Goal: Navigation & Orientation: Find specific page/section

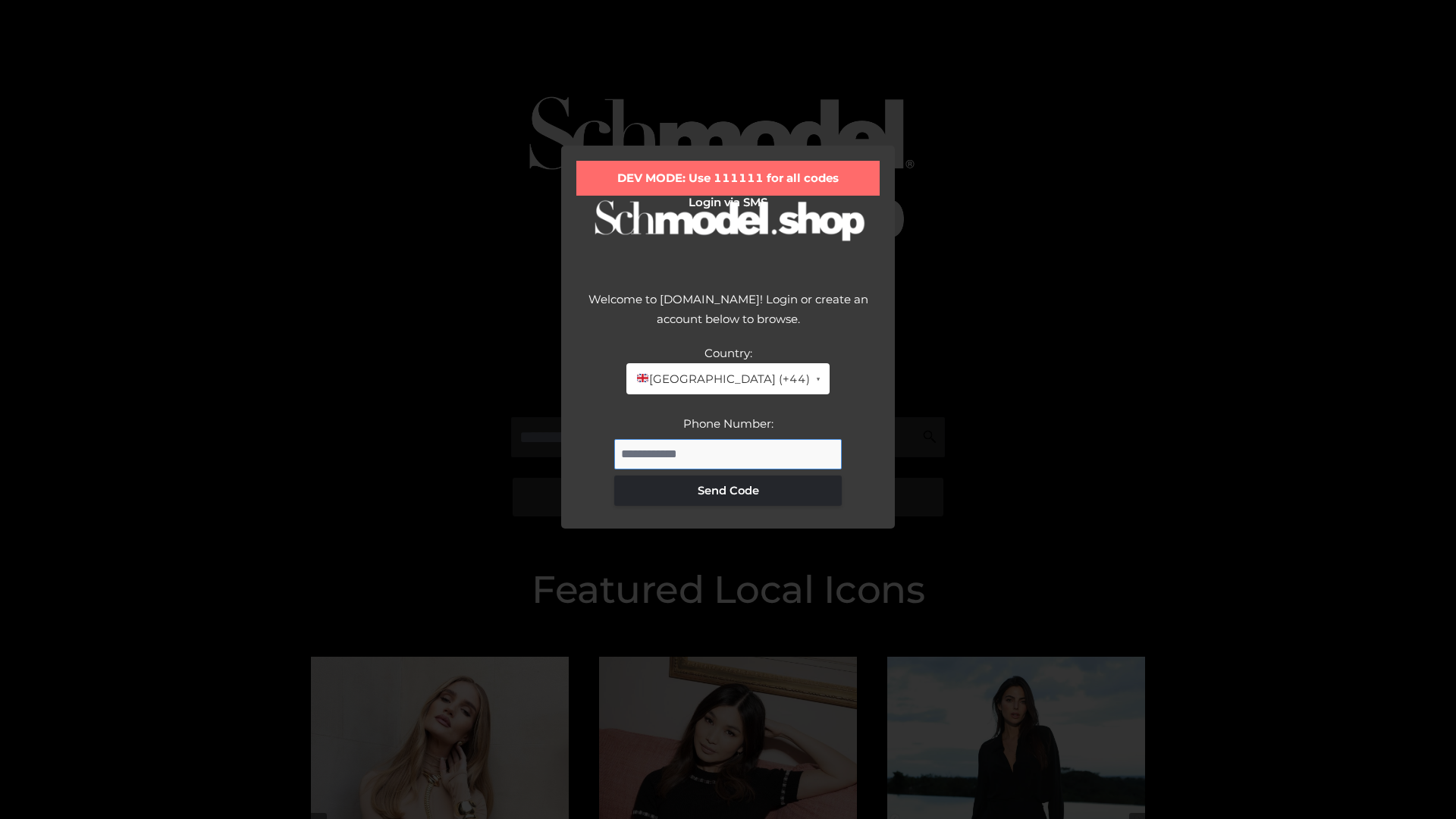
click at [728, 453] on input "Phone Number:" at bounding box center [728, 454] width 228 height 30
type input "**********"
click at [728, 490] on button "Send Code" at bounding box center [728, 491] width 228 height 30
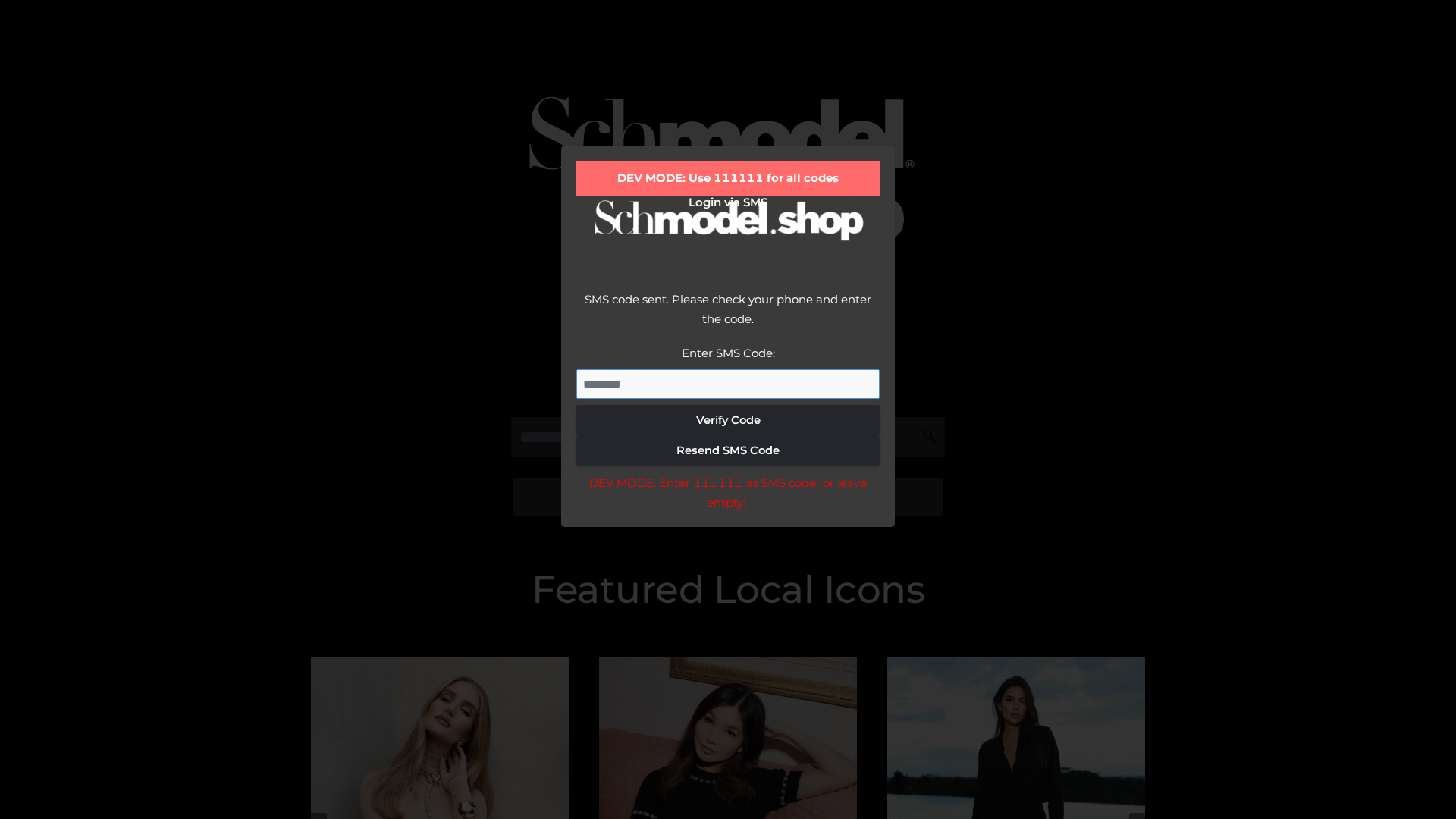
click at [728, 384] on input "Enter SMS Code:" at bounding box center [728, 385] width 303 height 30
type input "******"
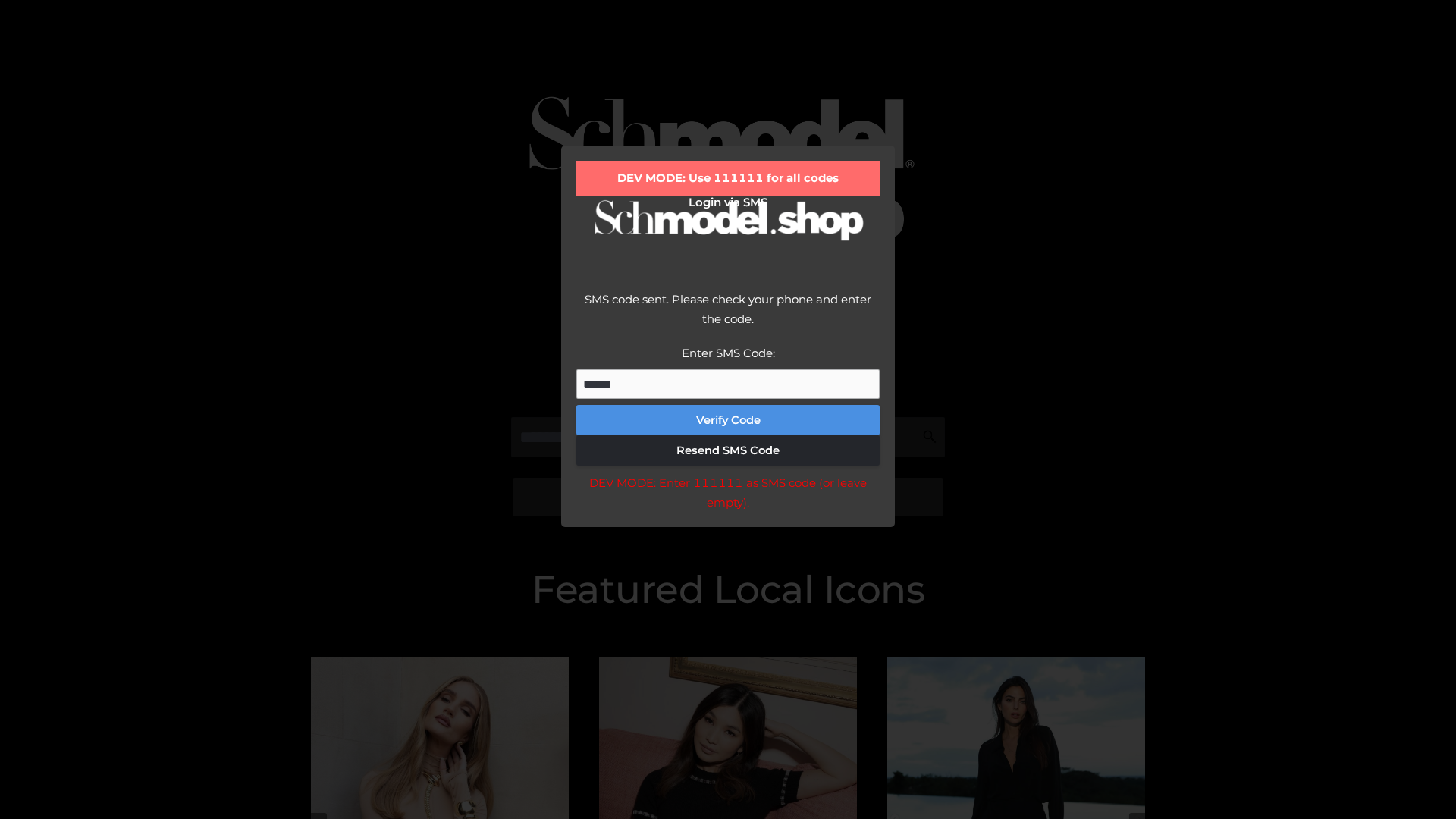
click at [728, 420] on button "Verify Code" at bounding box center [728, 420] width 303 height 30
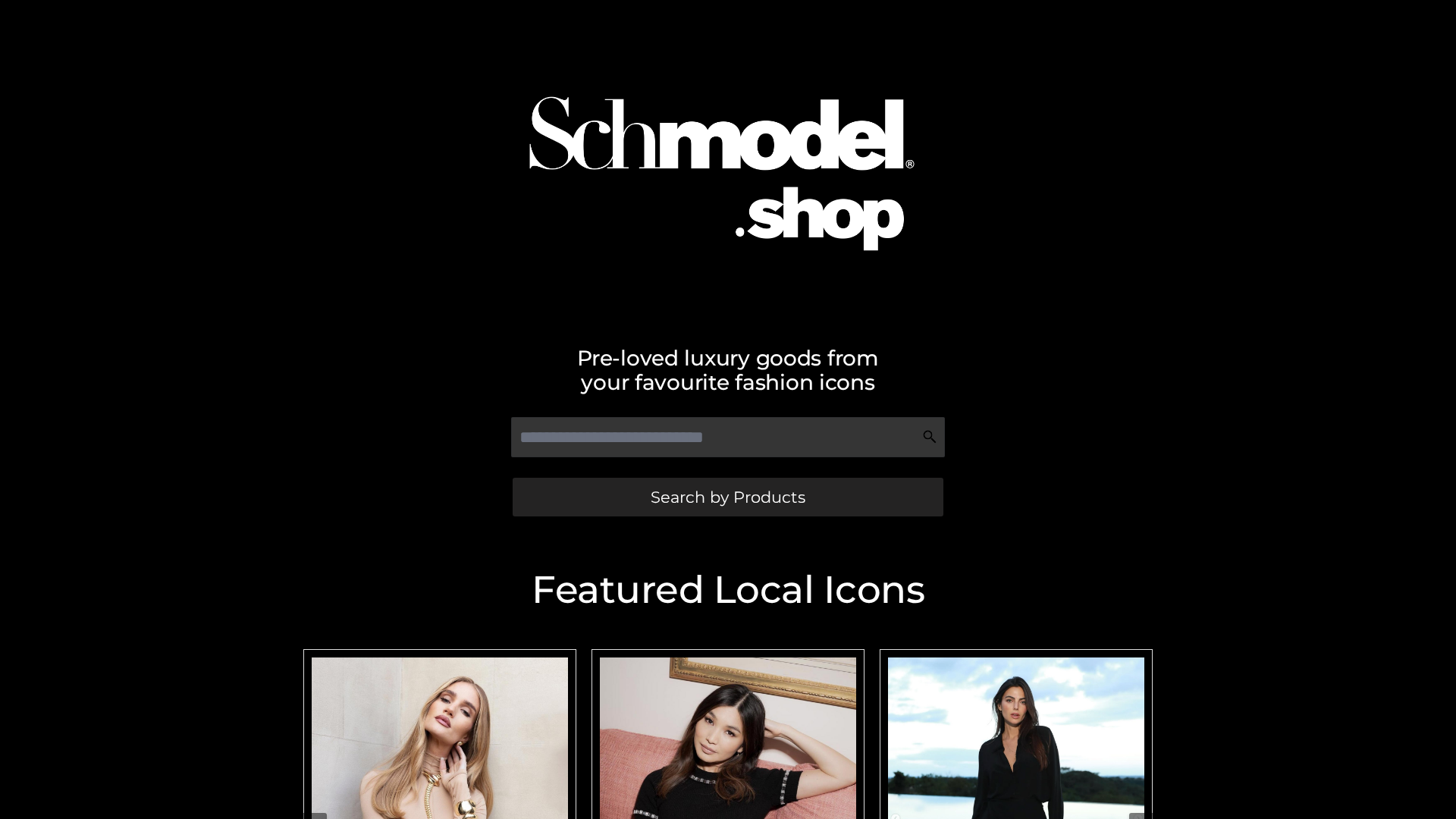
click at [727, 497] on span "Search by Products" at bounding box center [727, 497] width 155 height 16
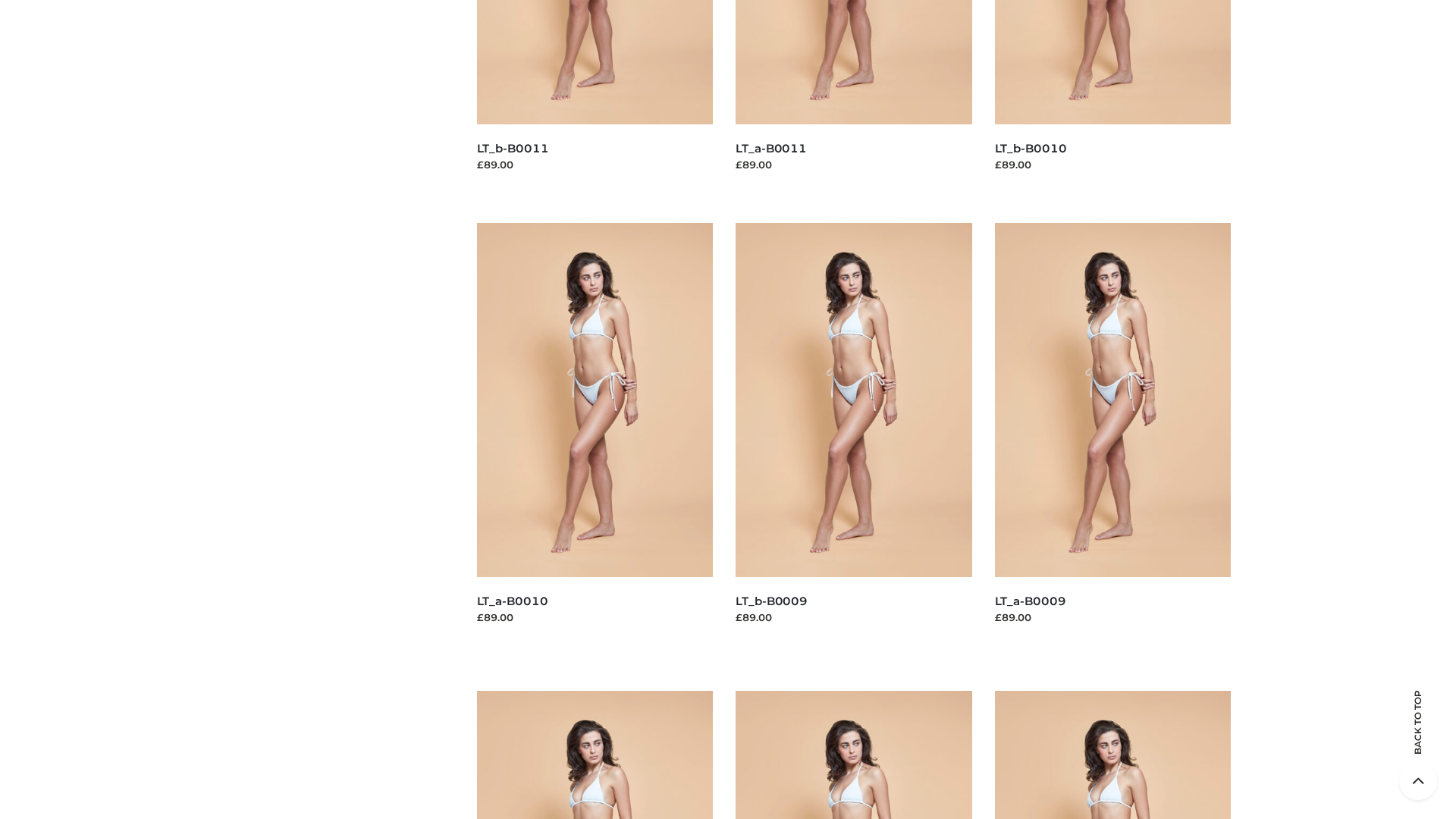
scroll to position [3998, 0]
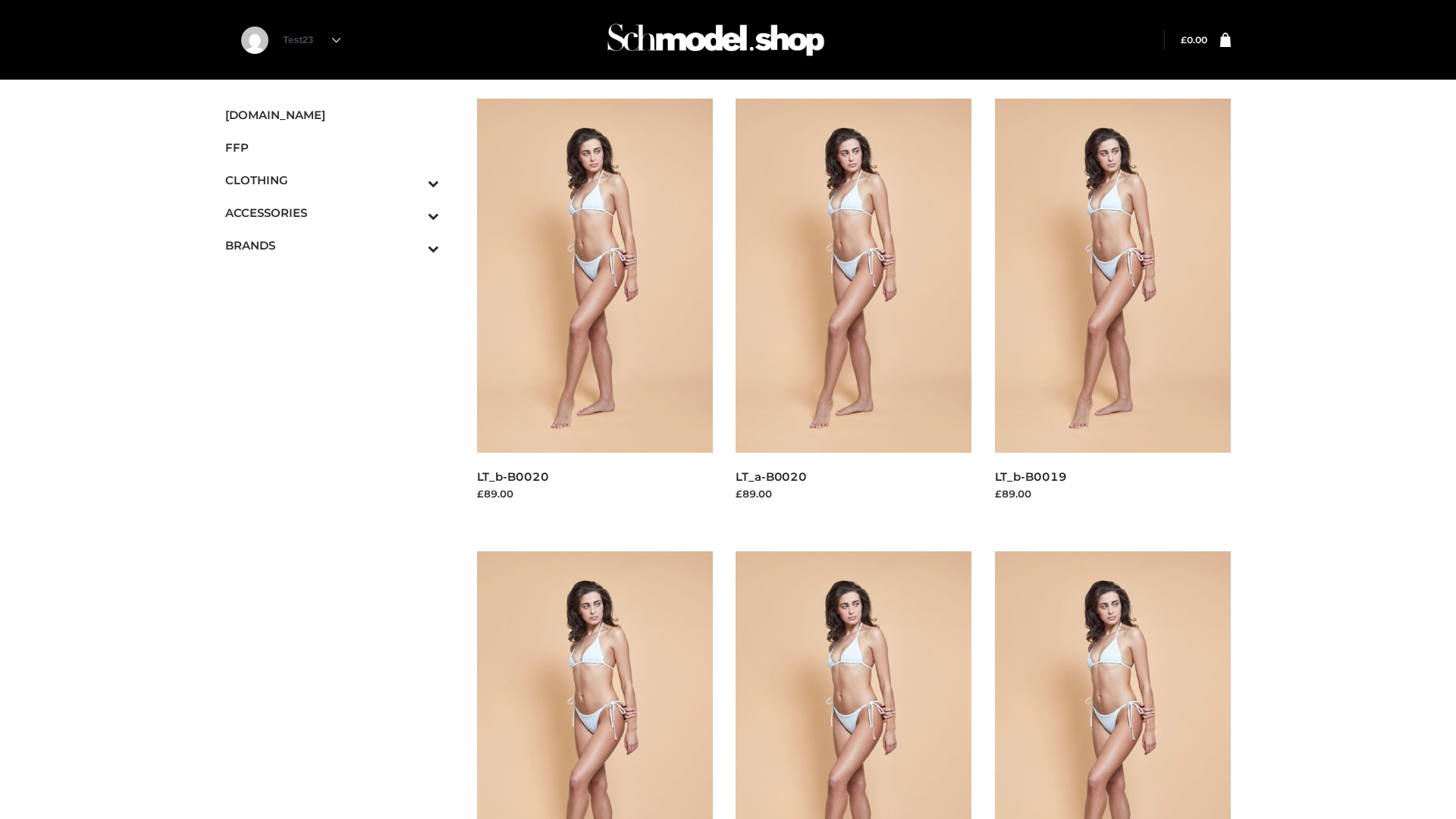
scroll to position [1235, 0]
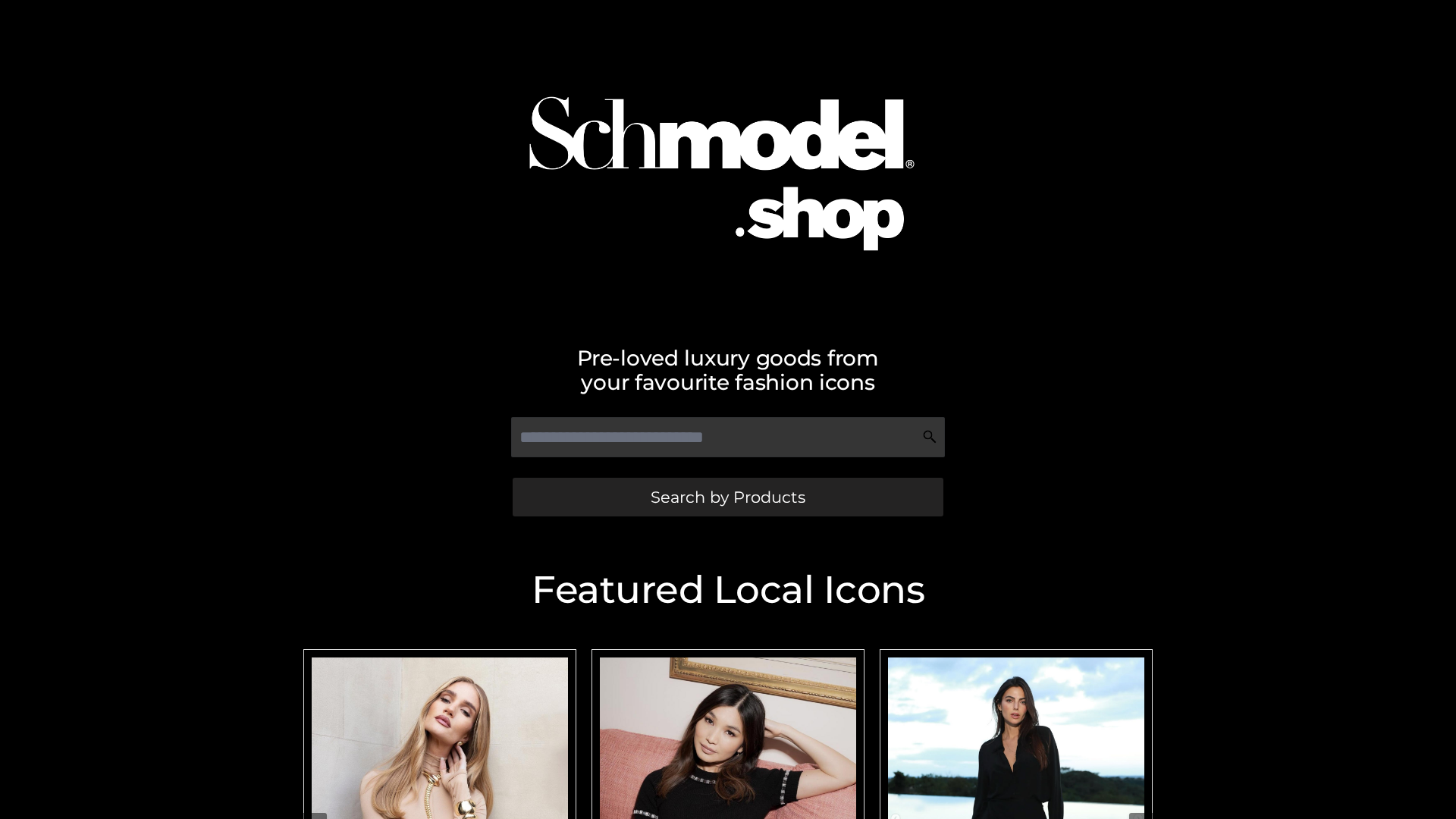
click at [727, 497] on span "Search by Products" at bounding box center [727, 497] width 155 height 16
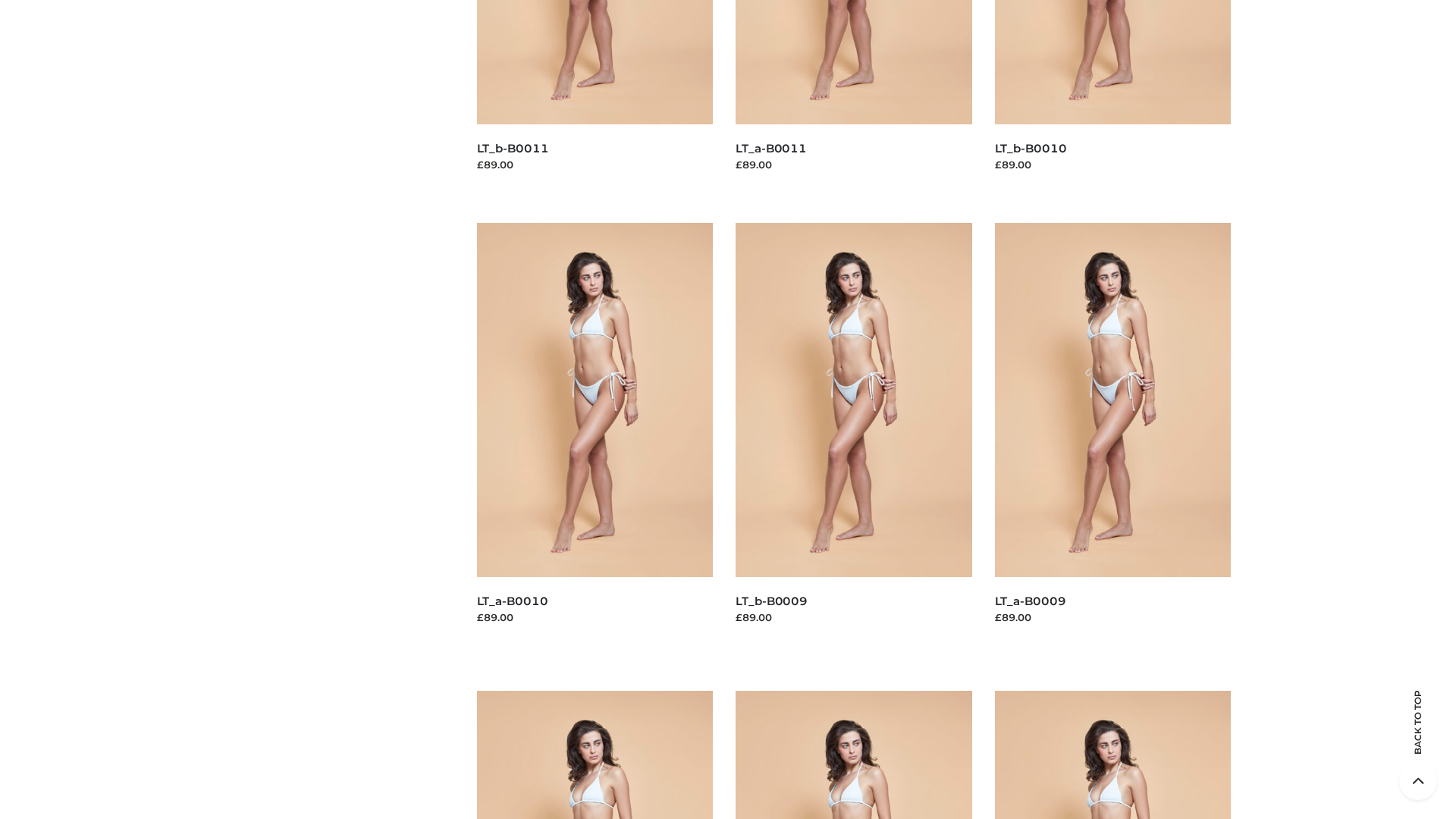
scroll to position [3998, 0]
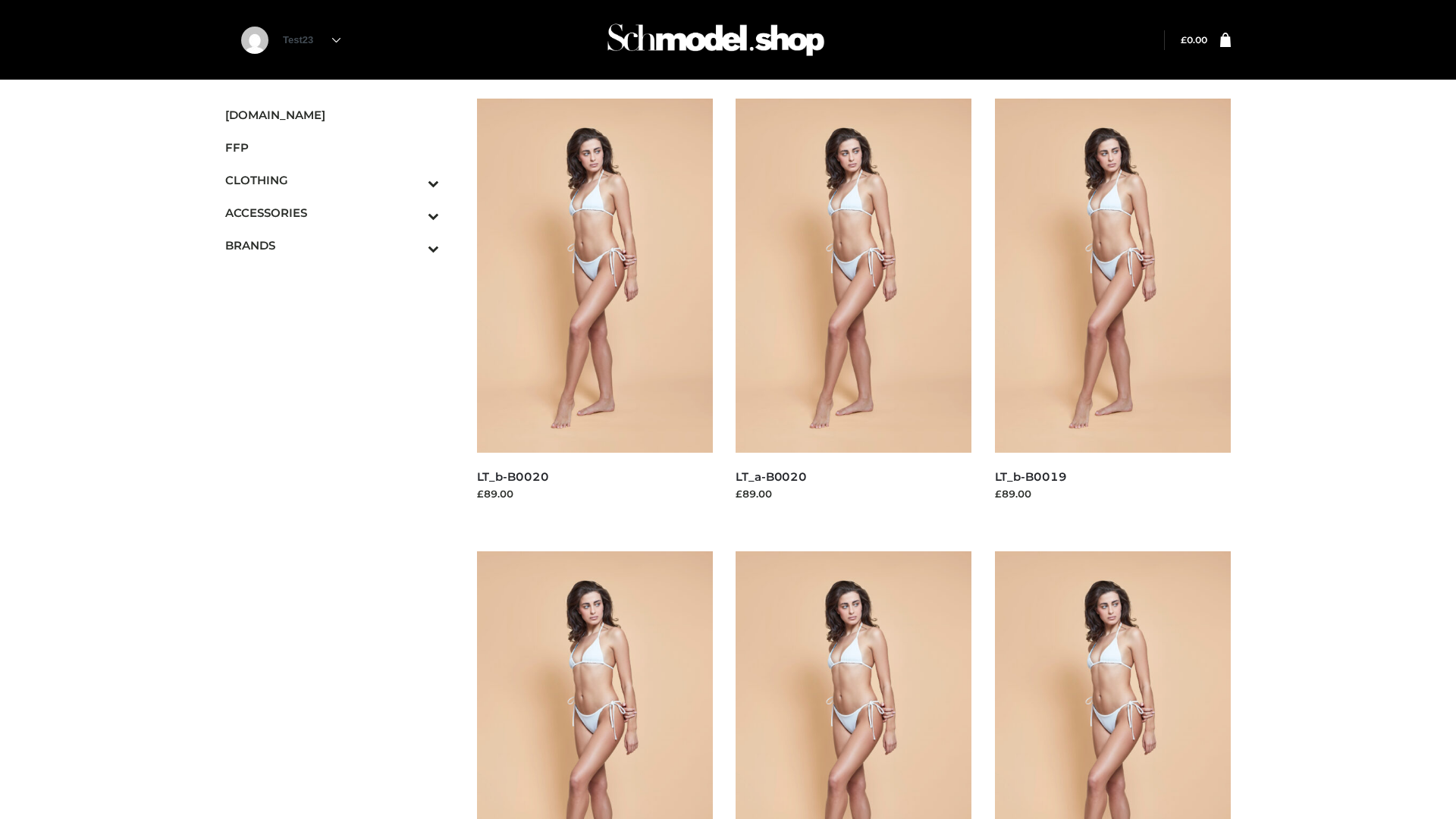
scroll to position [1235, 0]
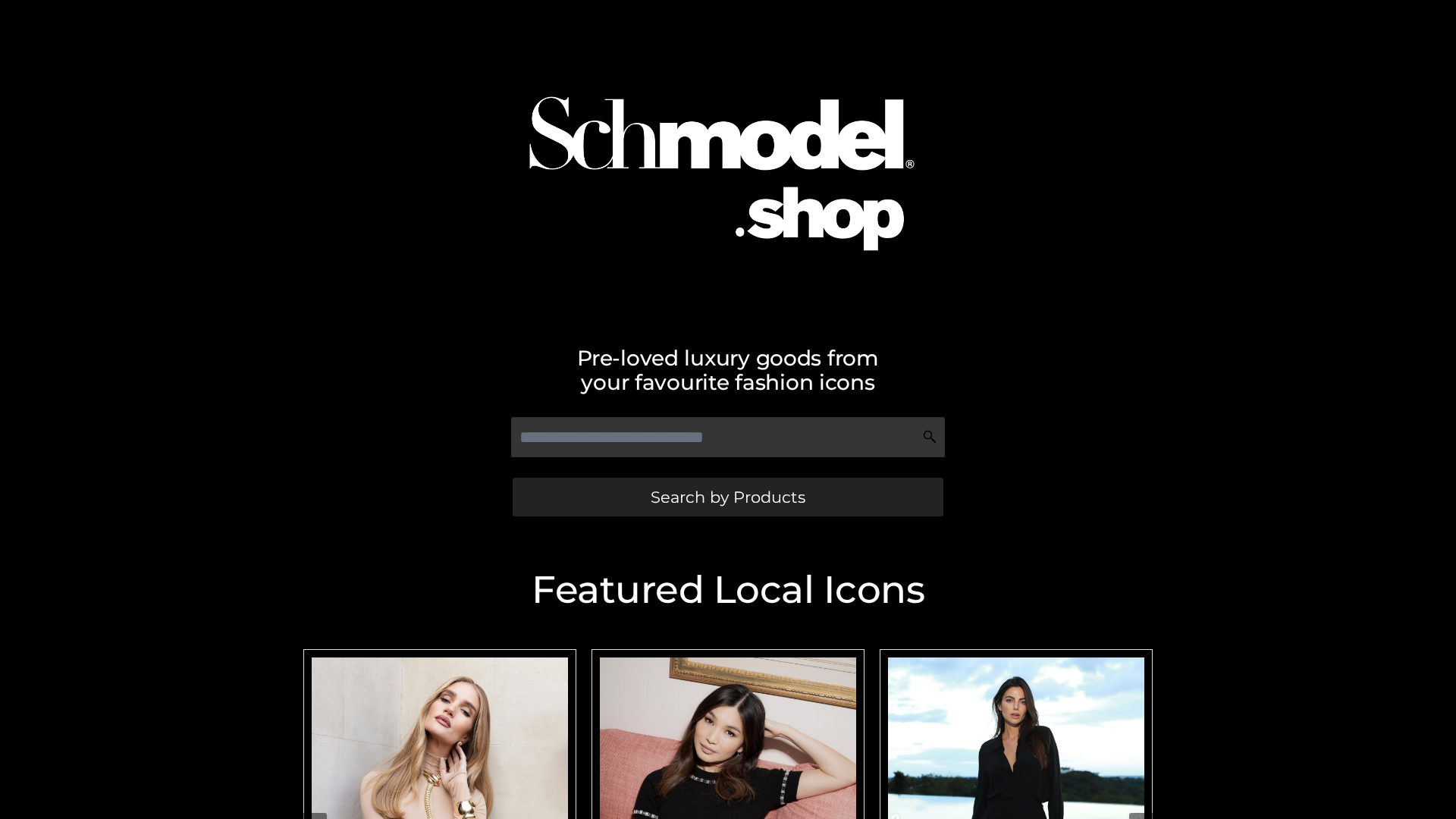
click at [727, 497] on span "Search by Products" at bounding box center [727, 497] width 155 height 16
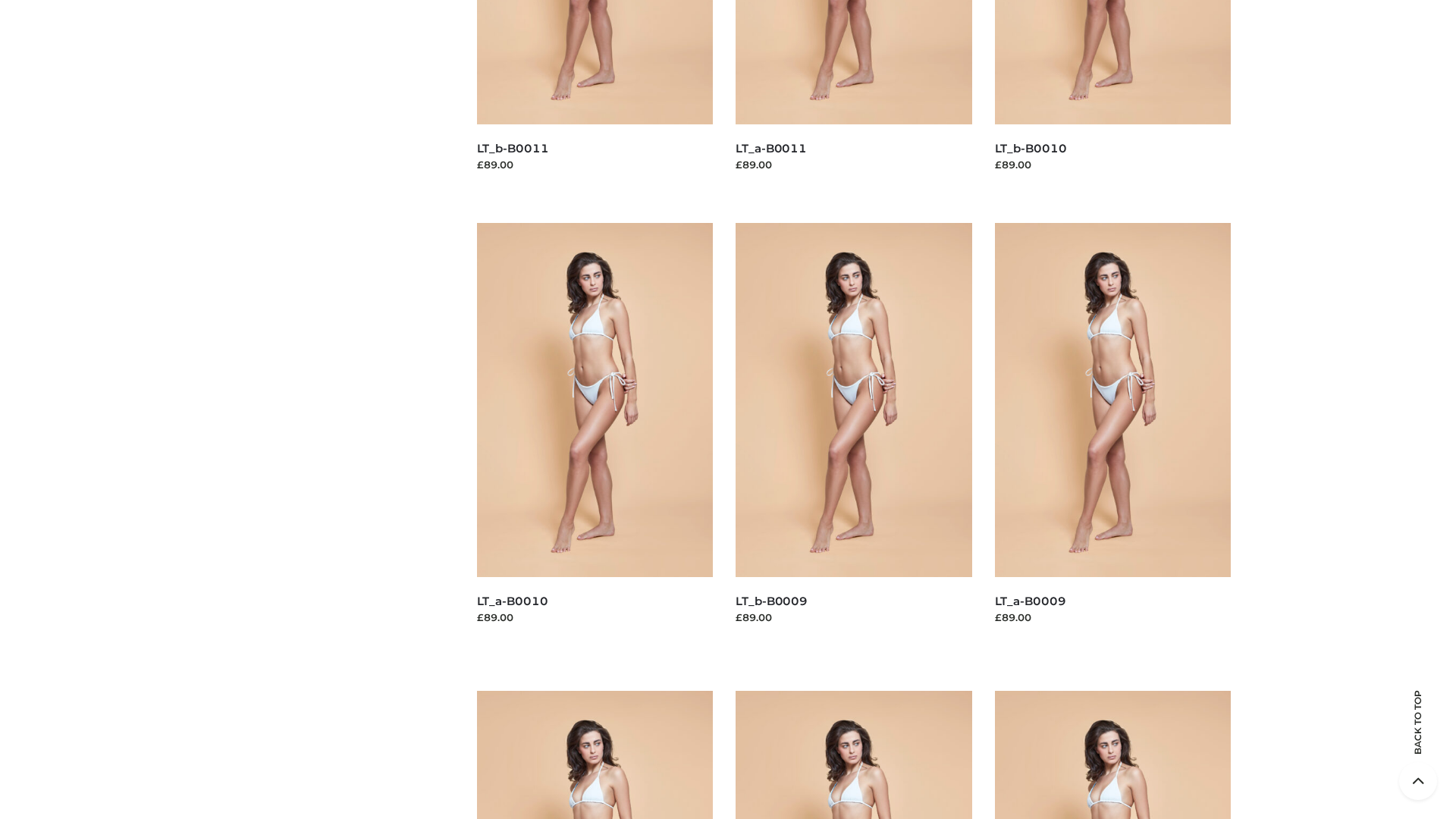
scroll to position [3998, 0]
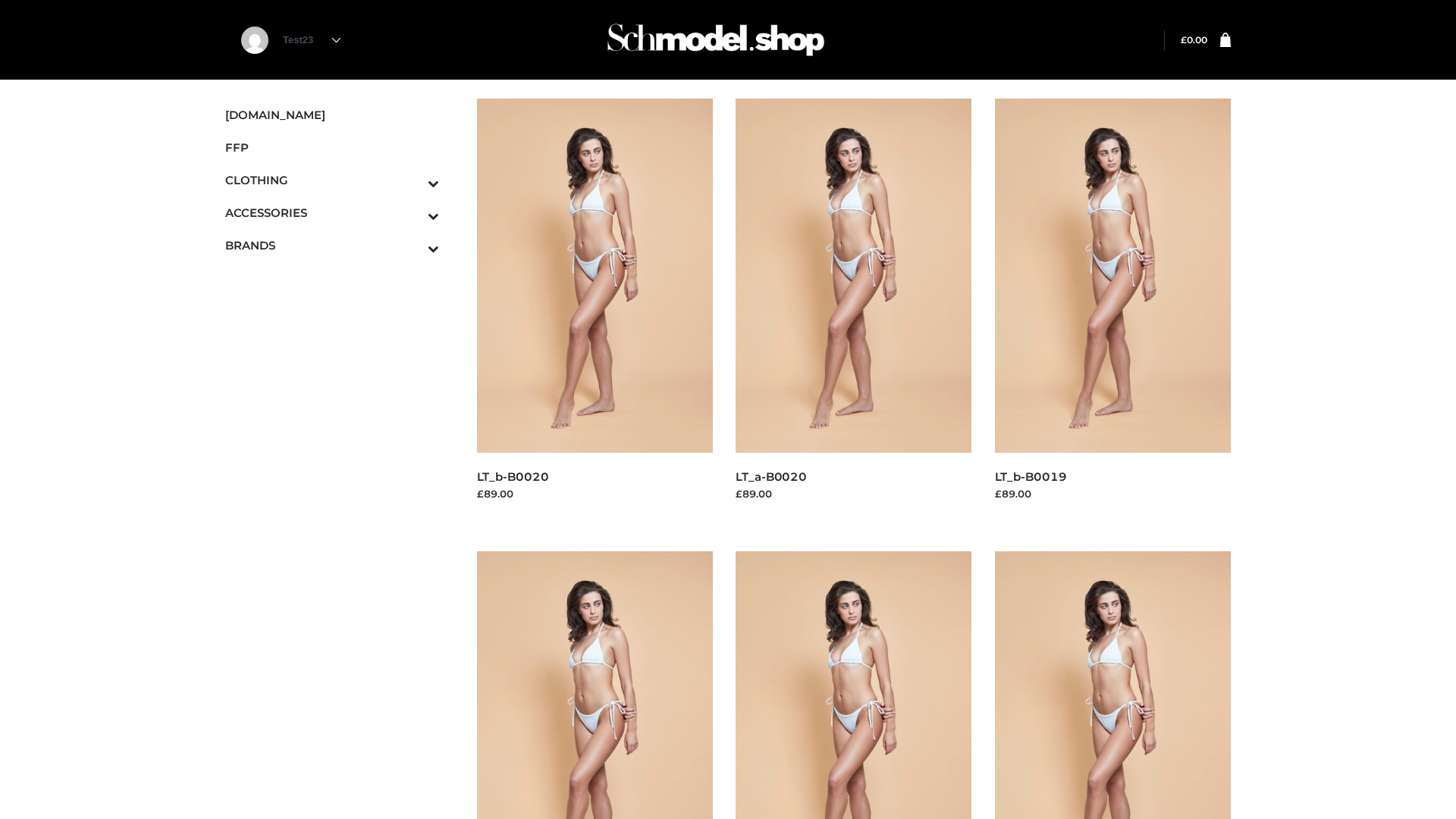
scroll to position [1235, 0]
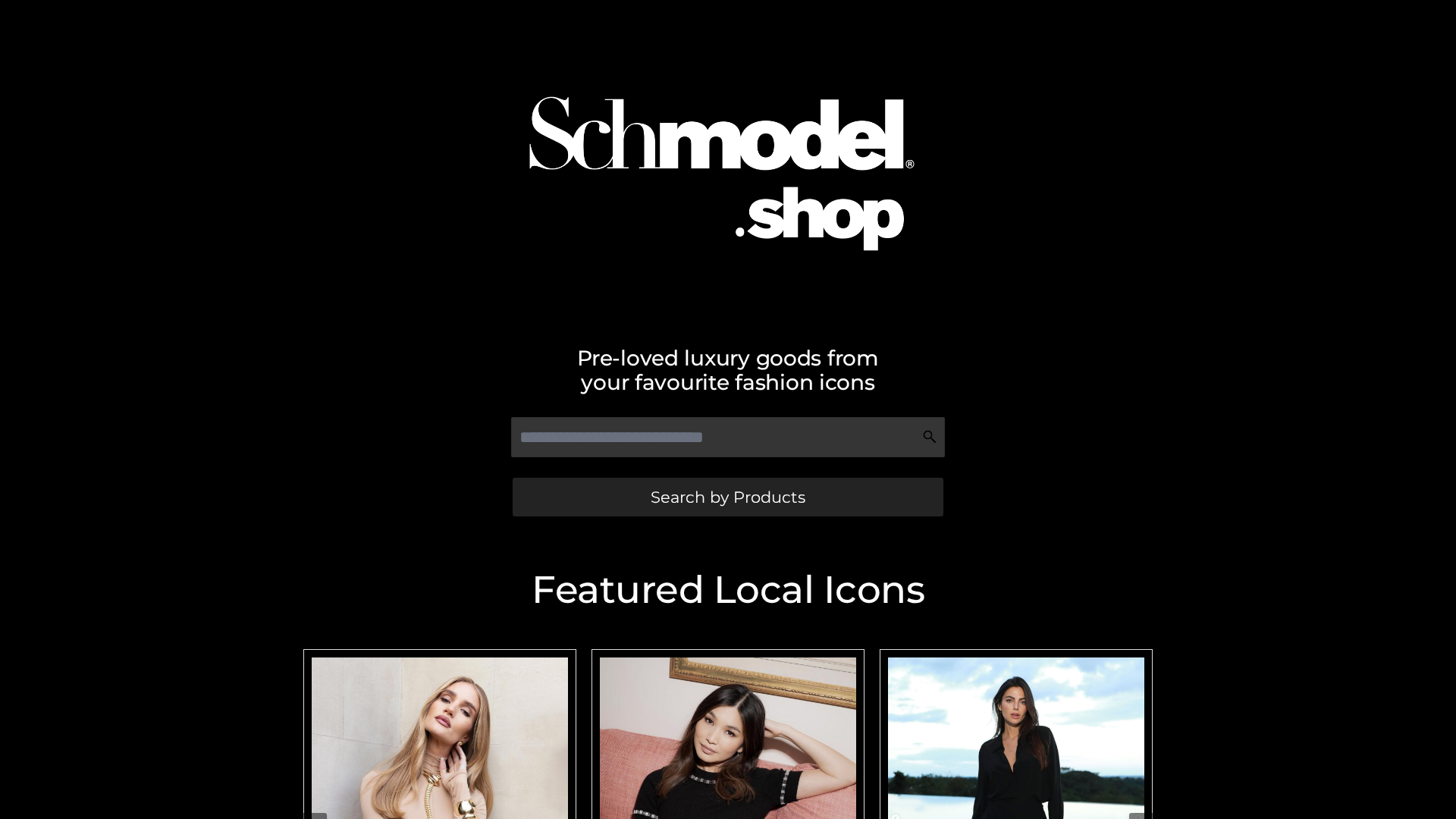
click at [727, 497] on span "Search by Products" at bounding box center [727, 497] width 155 height 16
